Goal: Obtain resource: Download file/media

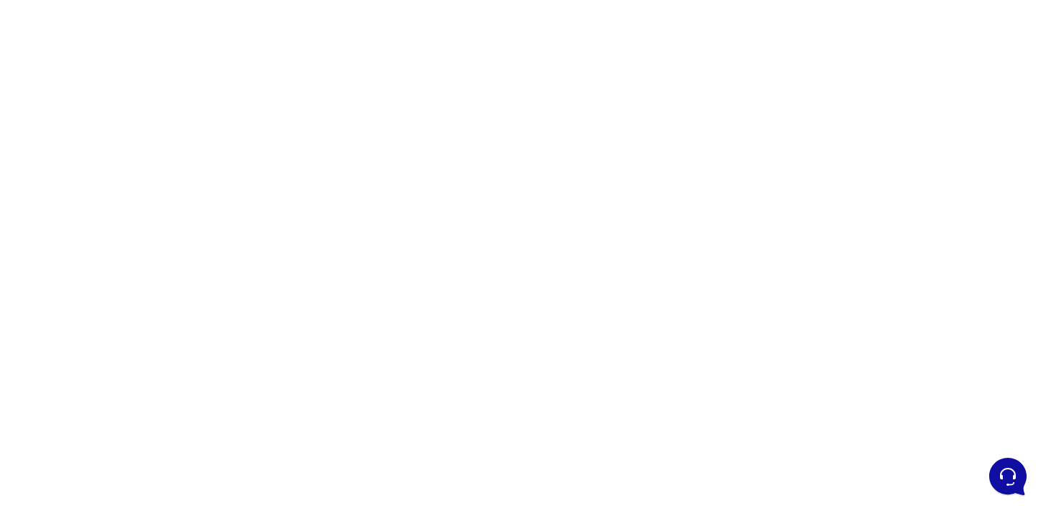
scroll to position [58, 0]
click at [265, 344] on div at bounding box center [520, 347] width 1041 height 719
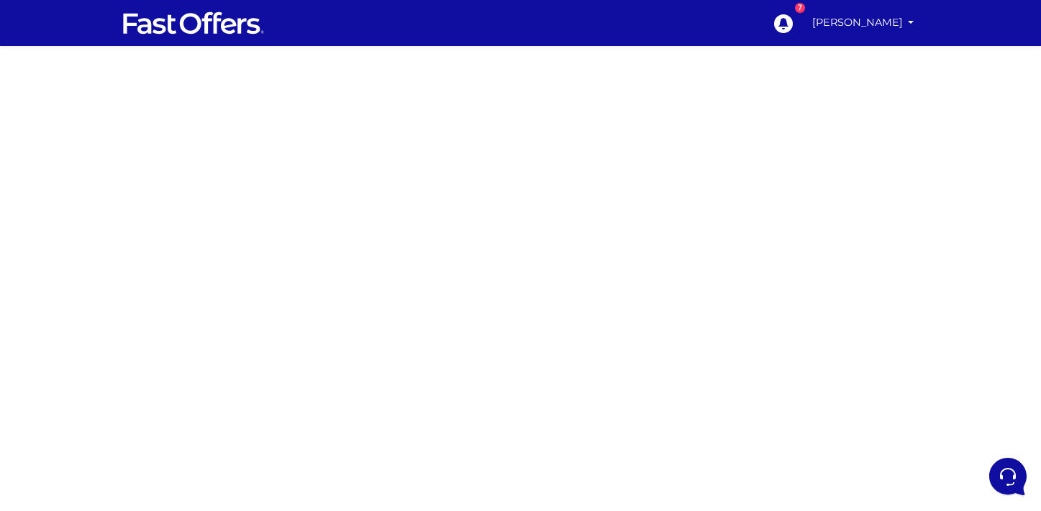
click at [870, 393] on div at bounding box center [520, 405] width 1041 height 719
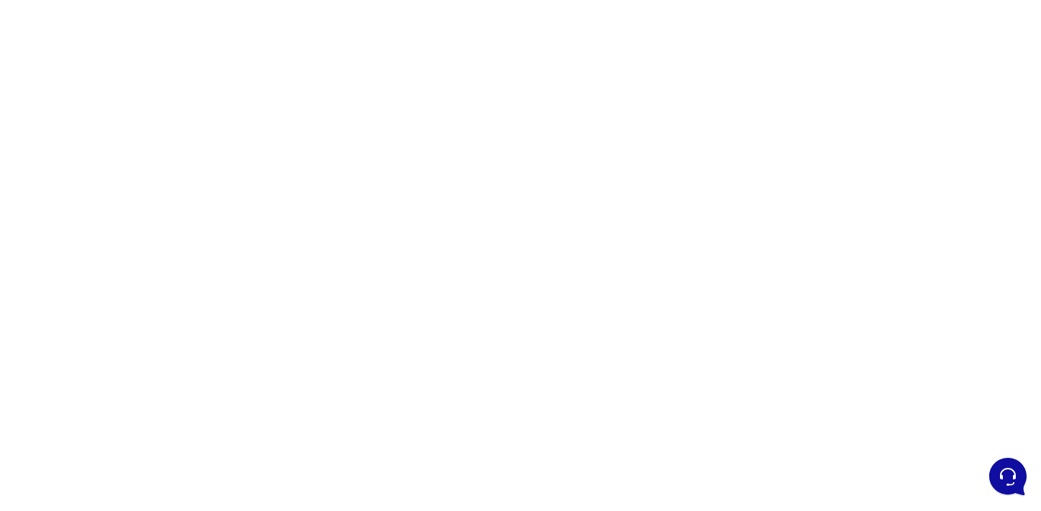
scroll to position [155, 0]
click at [711, 310] on div at bounding box center [520, 250] width 1041 height 719
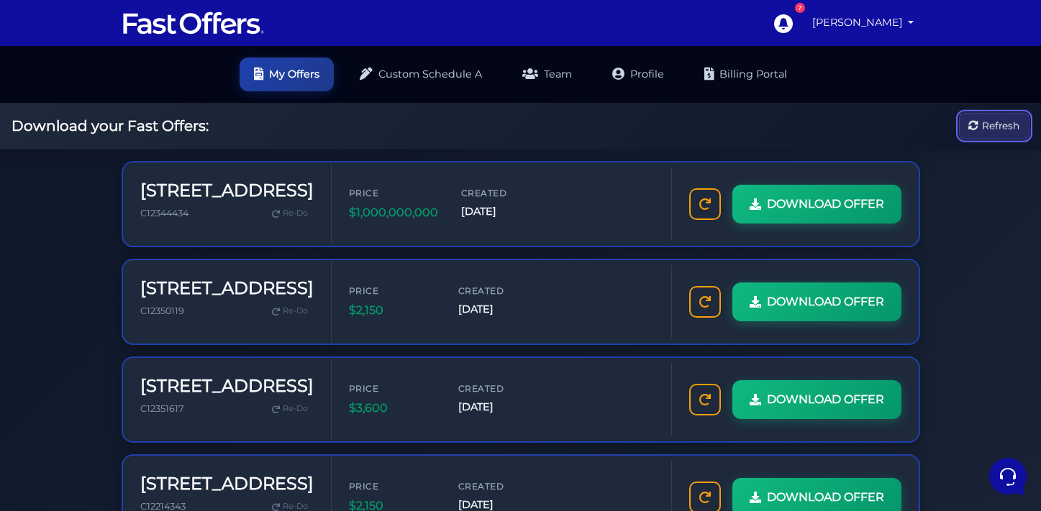
click at [982, 133] on span "Refresh" at bounding box center [1000, 126] width 37 height 16
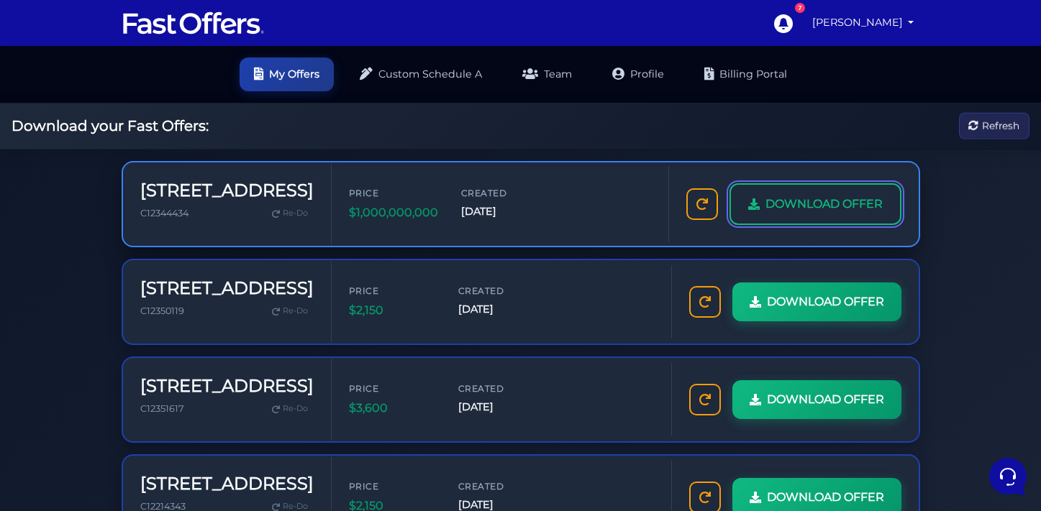
click at [765, 214] on span "DOWNLOAD OFFER" at bounding box center [823, 204] width 117 height 19
